Goal: Transaction & Acquisition: Download file/media

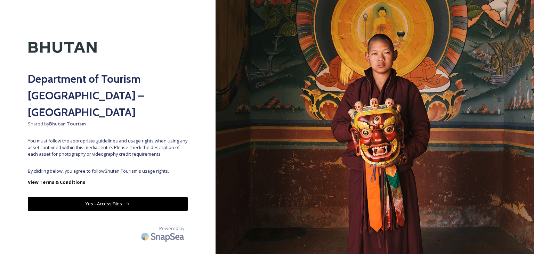
click at [124, 197] on button "Yes - Access Files" at bounding box center [108, 204] width 160 height 14
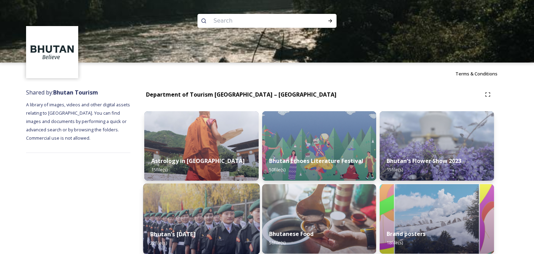
click at [243, 216] on img at bounding box center [201, 219] width 116 height 71
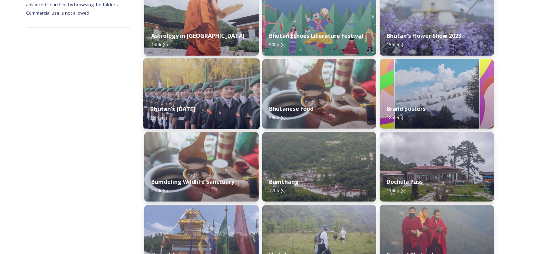
scroll to position [145, 0]
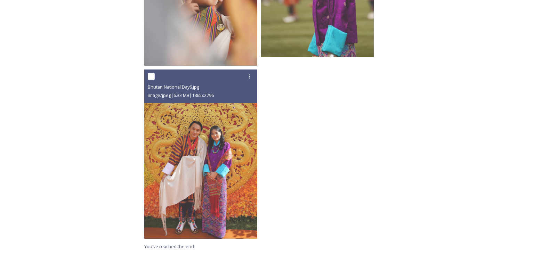
scroll to position [895, 0]
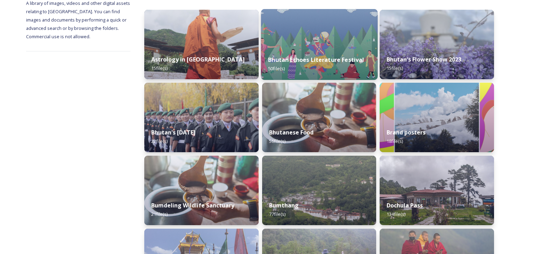
scroll to position [76, 0]
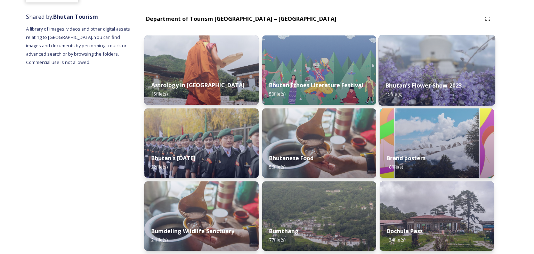
click at [437, 80] on div "Bhutan's Flower Show 2023 15 file(s)" at bounding box center [437, 90] width 116 height 32
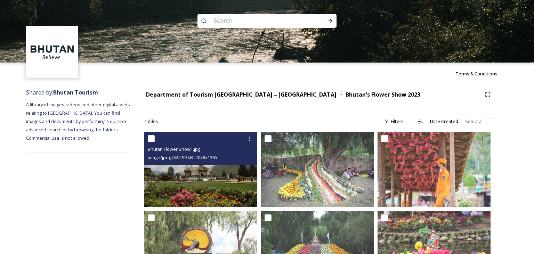
click at [211, 179] on img at bounding box center [200, 169] width 113 height 75
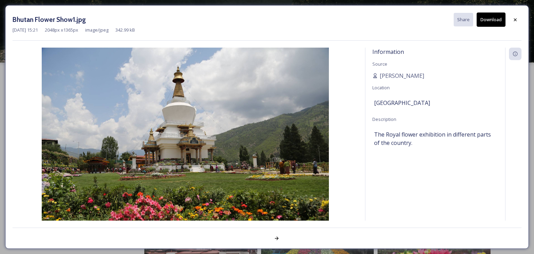
click at [494, 19] on button "Download" at bounding box center [491, 20] width 29 height 14
click at [516, 19] on icon at bounding box center [515, 19] width 3 height 3
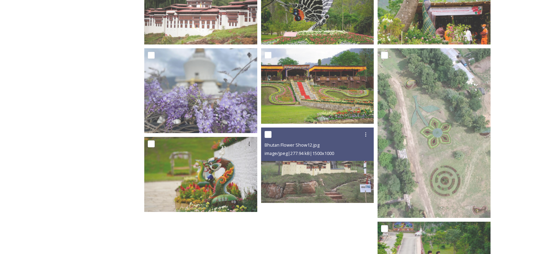
scroll to position [379, 0]
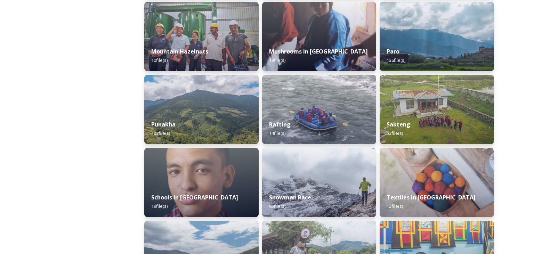
scroll to position [621, 0]
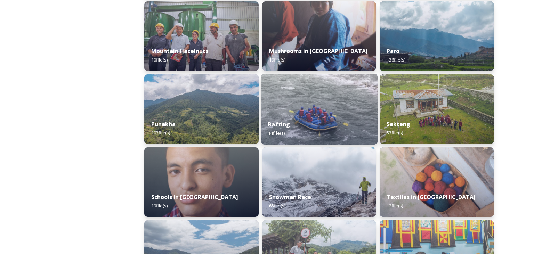
click at [282, 118] on div "Rafting 14 file(s)" at bounding box center [319, 129] width 116 height 32
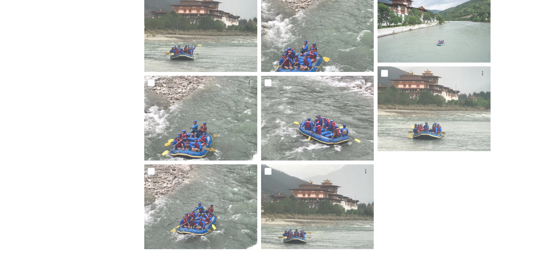
scroll to position [332, 0]
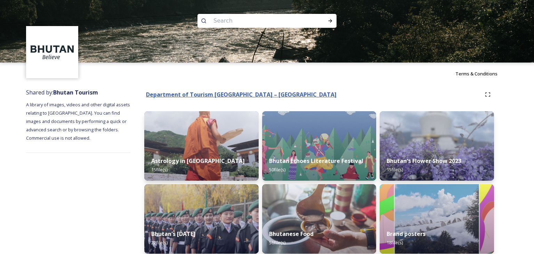
click at [196, 84] on div "Terms & Conditions" at bounding box center [267, 74] width 534 height 22
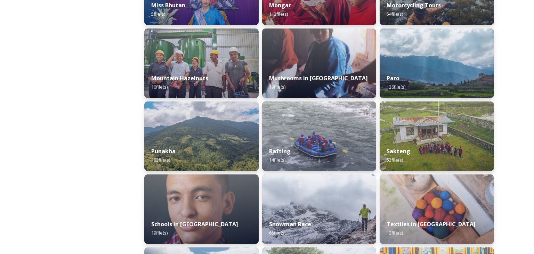
scroll to position [597, 0]
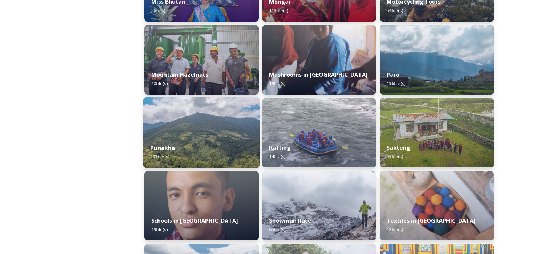
click at [164, 147] on strong "Punakha" at bounding box center [162, 148] width 25 height 8
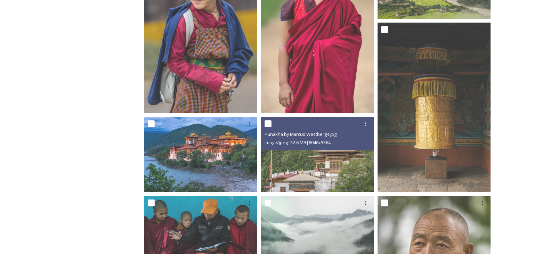
scroll to position [592, 0]
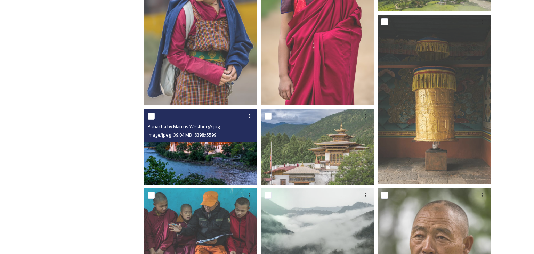
click at [204, 144] on img at bounding box center [200, 146] width 113 height 75
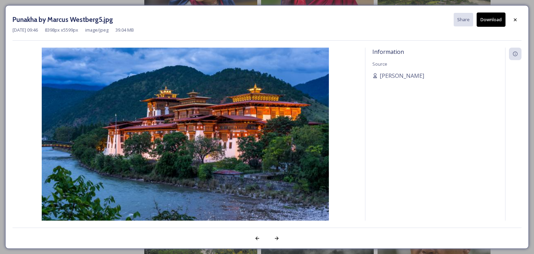
click at [492, 21] on button "Download" at bounding box center [491, 20] width 29 height 14
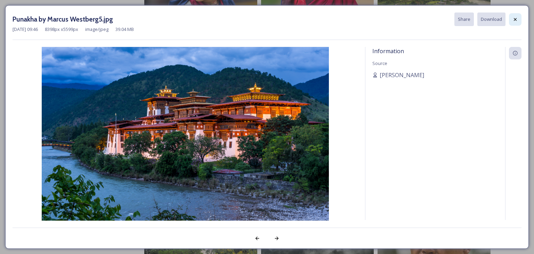
click at [516, 18] on icon at bounding box center [515, 19] width 3 height 3
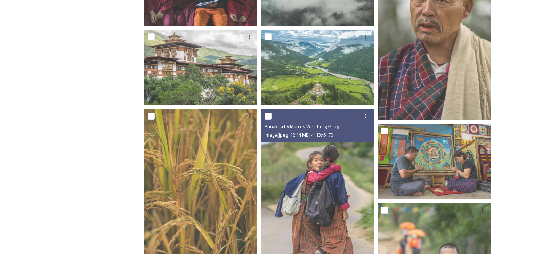
scroll to position [832, 0]
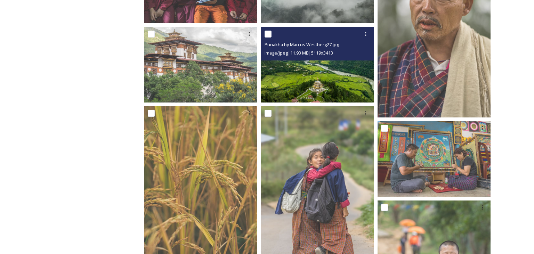
click at [315, 74] on img at bounding box center [317, 64] width 113 height 75
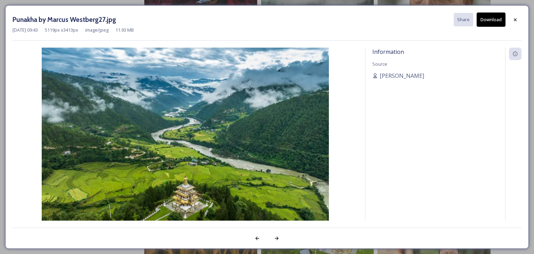
click at [491, 22] on button "Download" at bounding box center [491, 20] width 29 height 14
click at [515, 18] on icon at bounding box center [516, 20] width 6 height 6
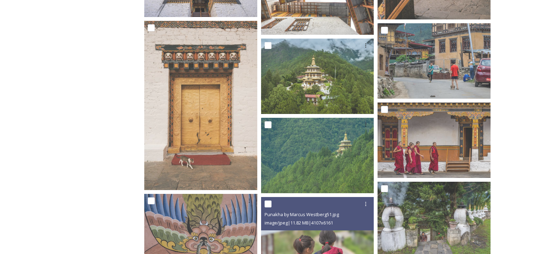
scroll to position [3025, 0]
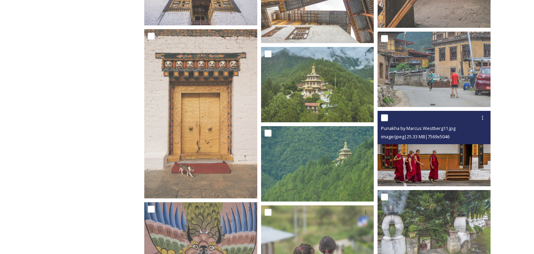
click at [442, 153] on img at bounding box center [434, 148] width 113 height 75
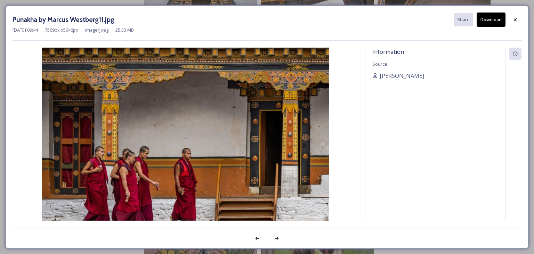
click at [490, 21] on button "Download" at bounding box center [491, 20] width 29 height 14
click at [514, 20] on icon at bounding box center [516, 20] width 6 height 6
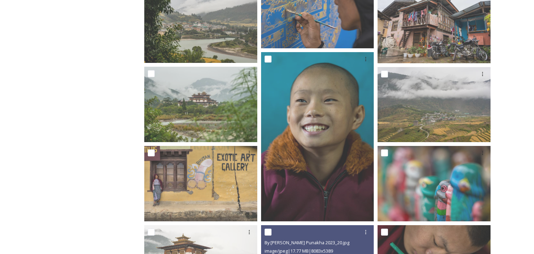
scroll to position [1766, 0]
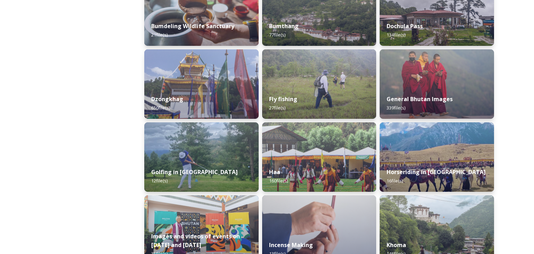
scroll to position [281, 0]
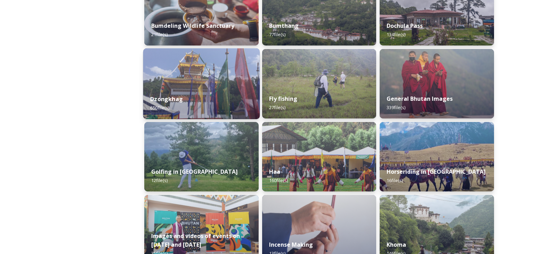
click at [168, 96] on strong "Dzongkhag" at bounding box center [166, 99] width 33 height 8
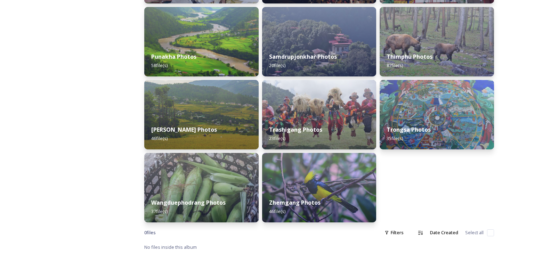
scroll to position [324, 0]
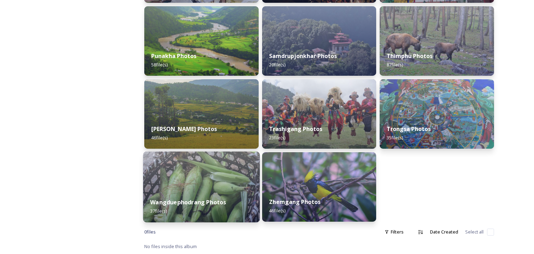
click at [199, 197] on div "Wangduephodrang Photos 37 file(s)" at bounding box center [201, 207] width 116 height 32
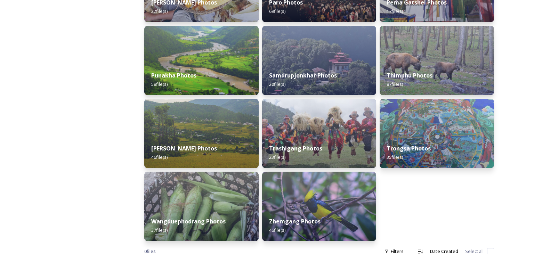
scroll to position [310, 0]
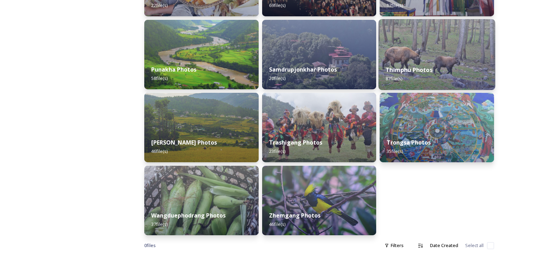
click at [424, 66] on div "Thimphu Photos 87 file(s)" at bounding box center [437, 74] width 116 height 32
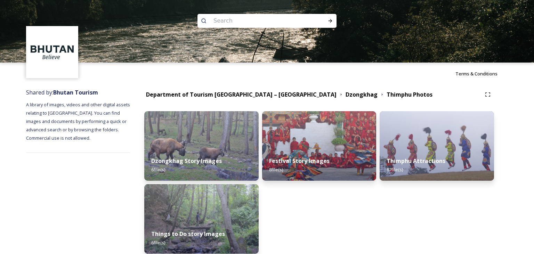
scroll to position [32, 0]
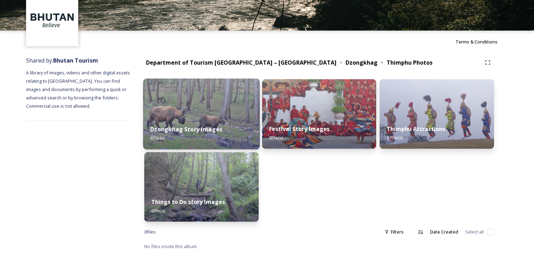
click at [208, 113] on img at bounding box center [201, 114] width 116 height 71
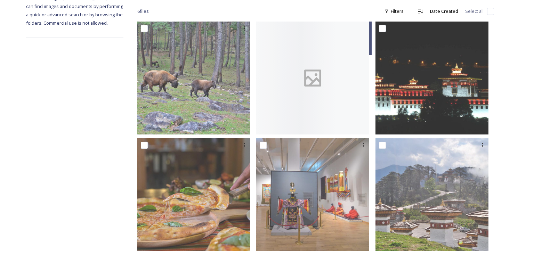
scroll to position [122, 0]
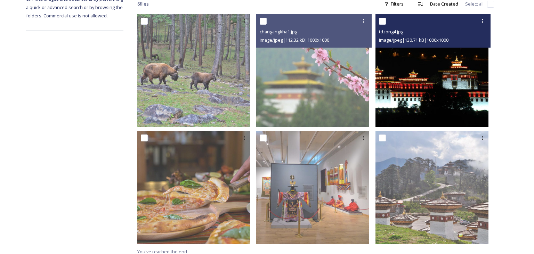
click at [427, 73] on img at bounding box center [432, 70] width 113 height 113
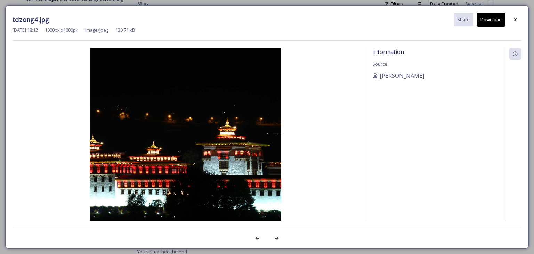
click at [486, 19] on button "Download" at bounding box center [491, 20] width 29 height 14
click at [515, 20] on icon at bounding box center [515, 19] width 3 height 3
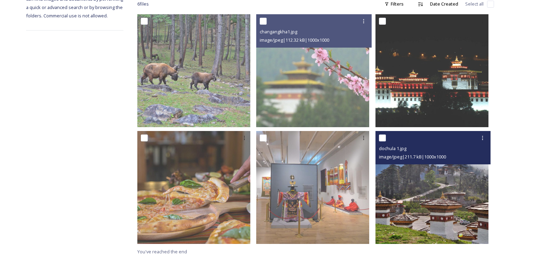
click at [430, 198] on img at bounding box center [432, 187] width 113 height 113
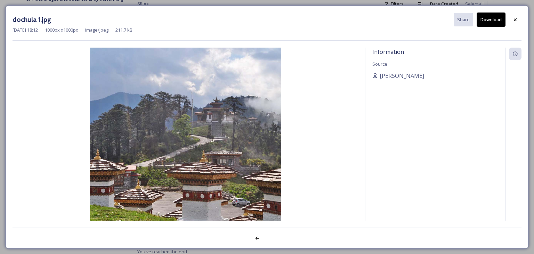
click at [495, 20] on button "Download" at bounding box center [491, 20] width 29 height 14
click at [516, 17] on icon at bounding box center [516, 20] width 6 height 6
